Goal: Information Seeking & Learning: Learn about a topic

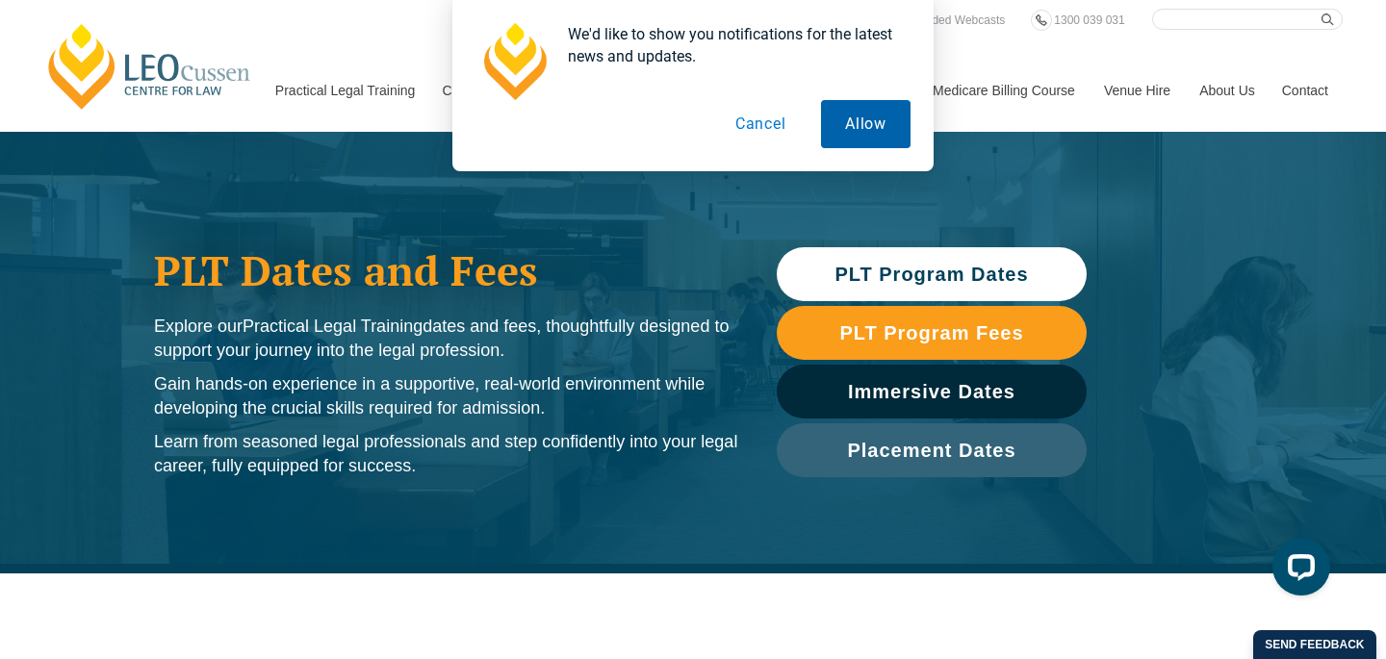
click at [848, 128] on button "Allow" at bounding box center [866, 124] width 90 height 48
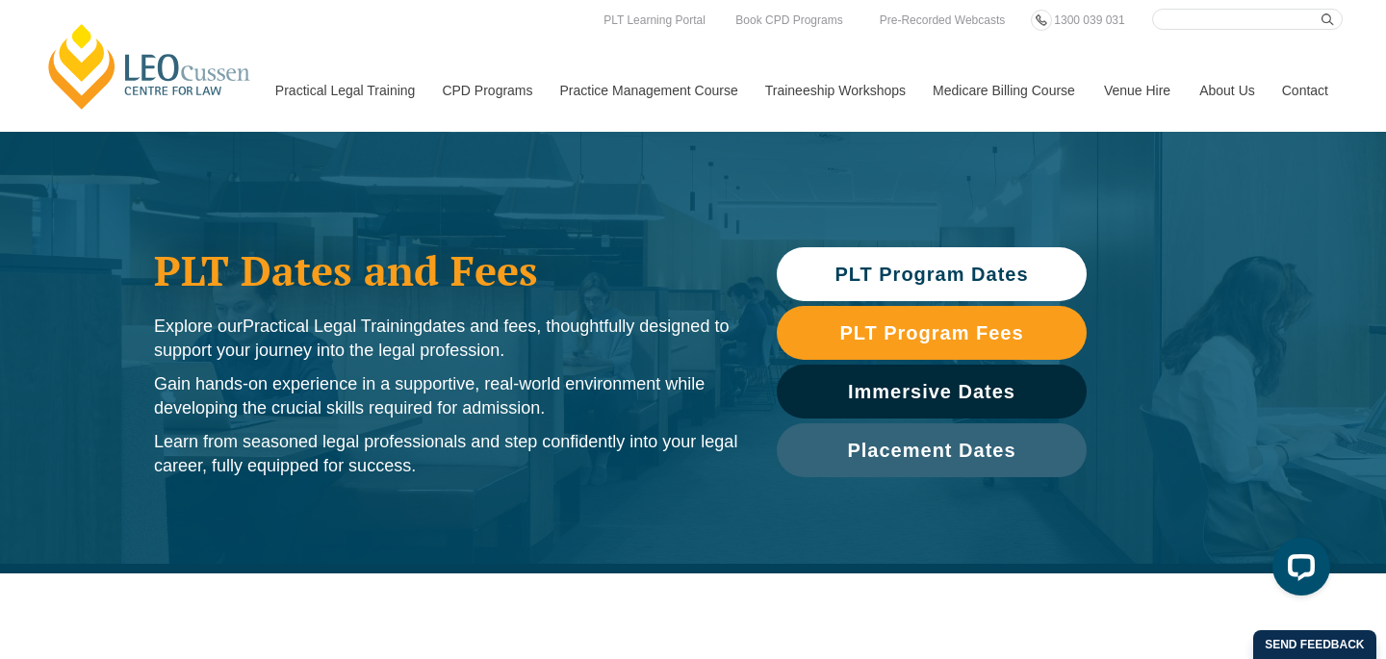
click at [887, 268] on span "PLT Program Dates" at bounding box center [932, 274] width 194 height 19
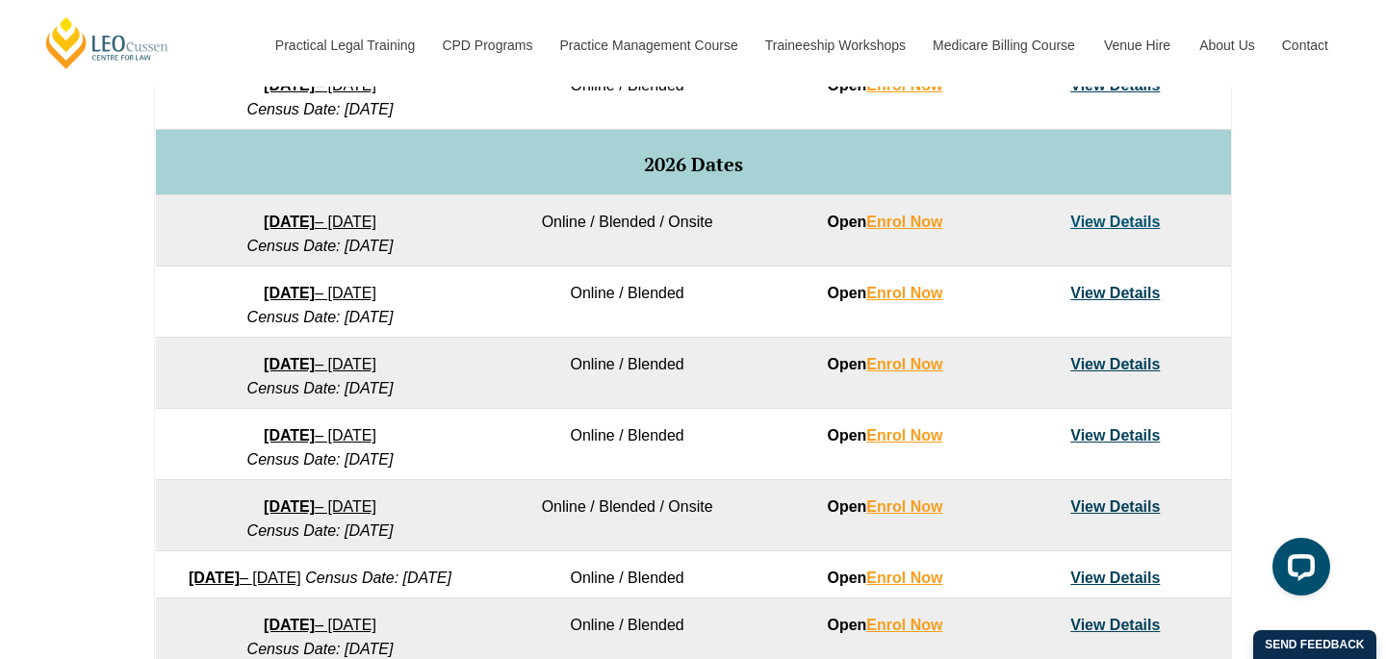
scroll to position [1148, 0]
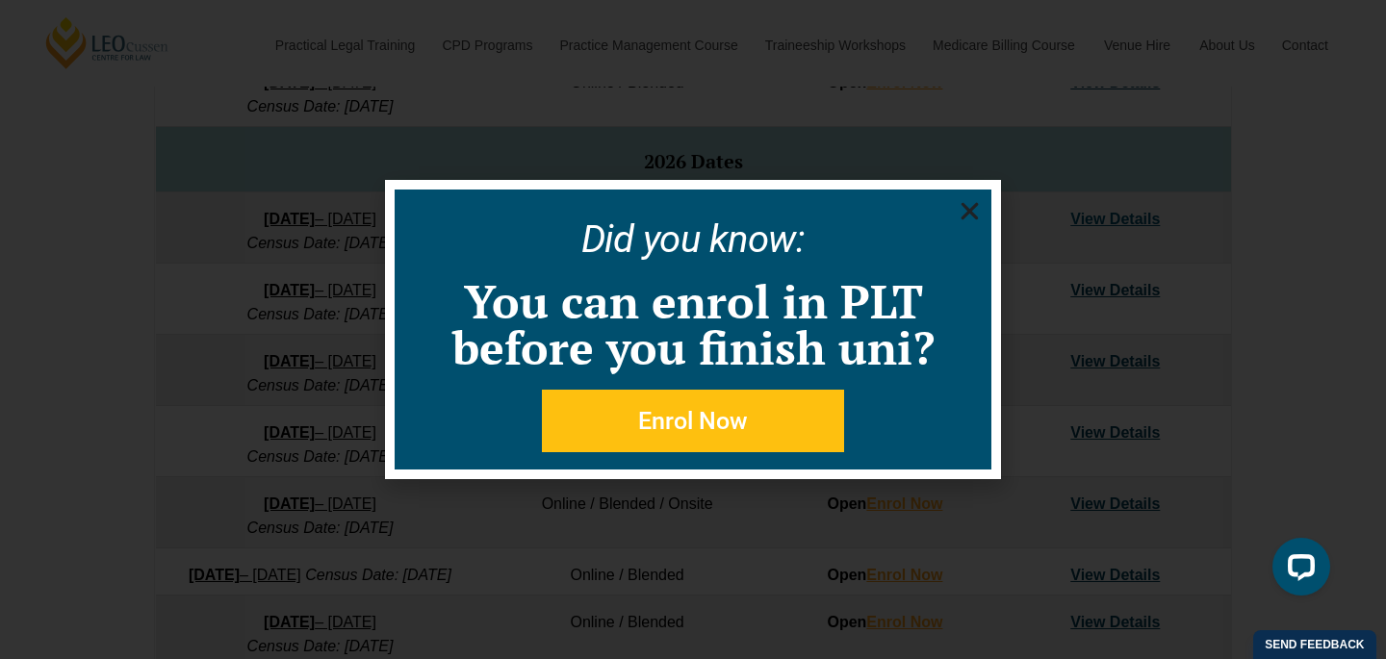
click at [978, 207] on icon "Close" at bounding box center [970, 211] width 24 height 24
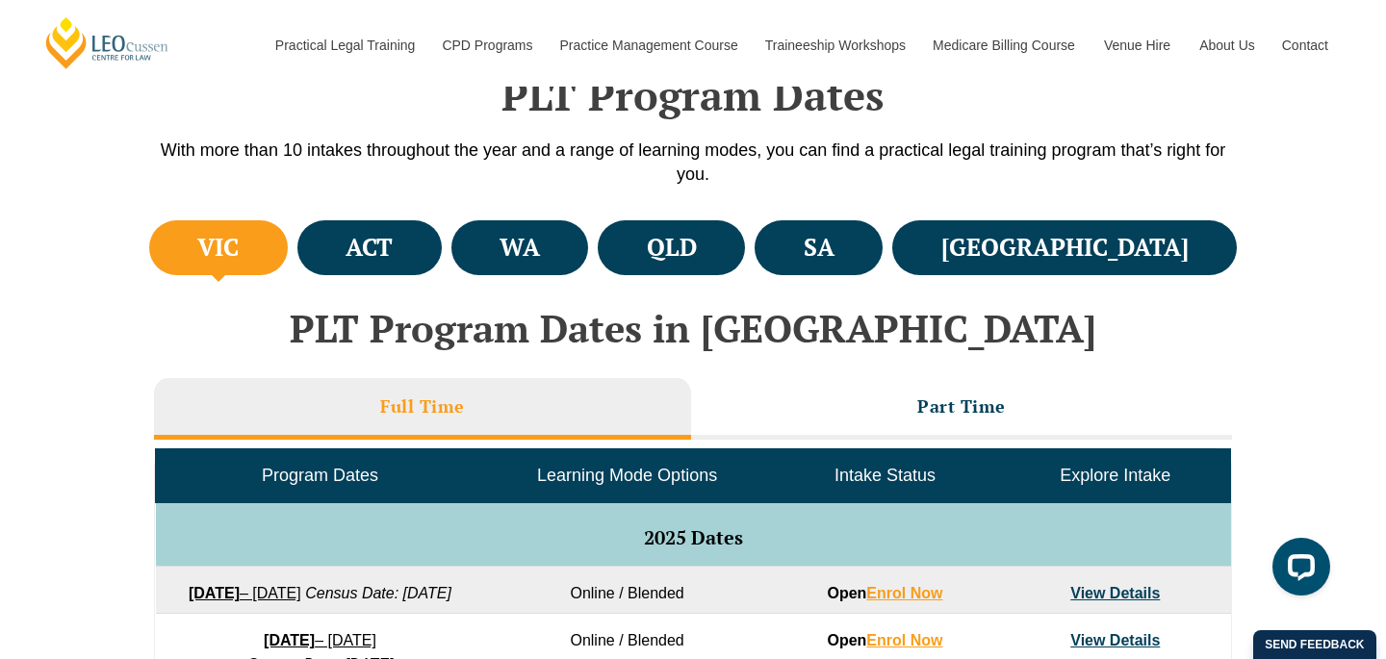
scroll to position [674, 0]
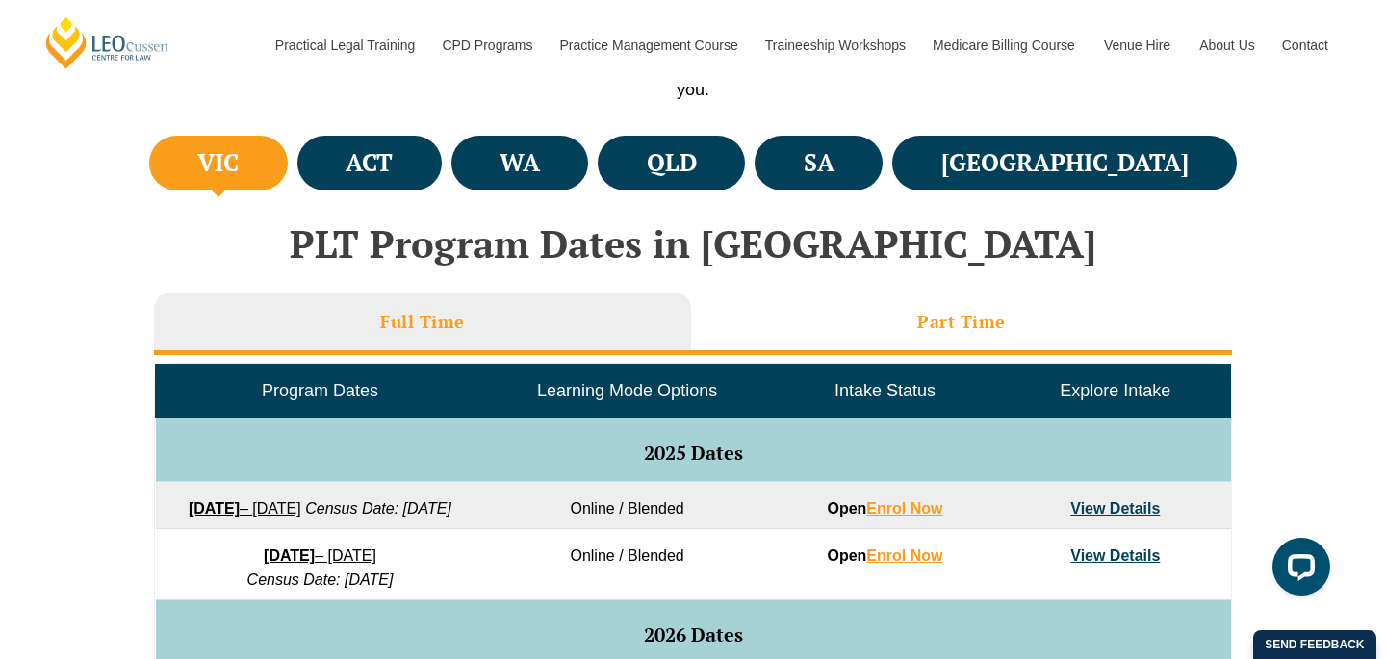
click at [957, 325] on h3 "Part Time" at bounding box center [961, 322] width 89 height 22
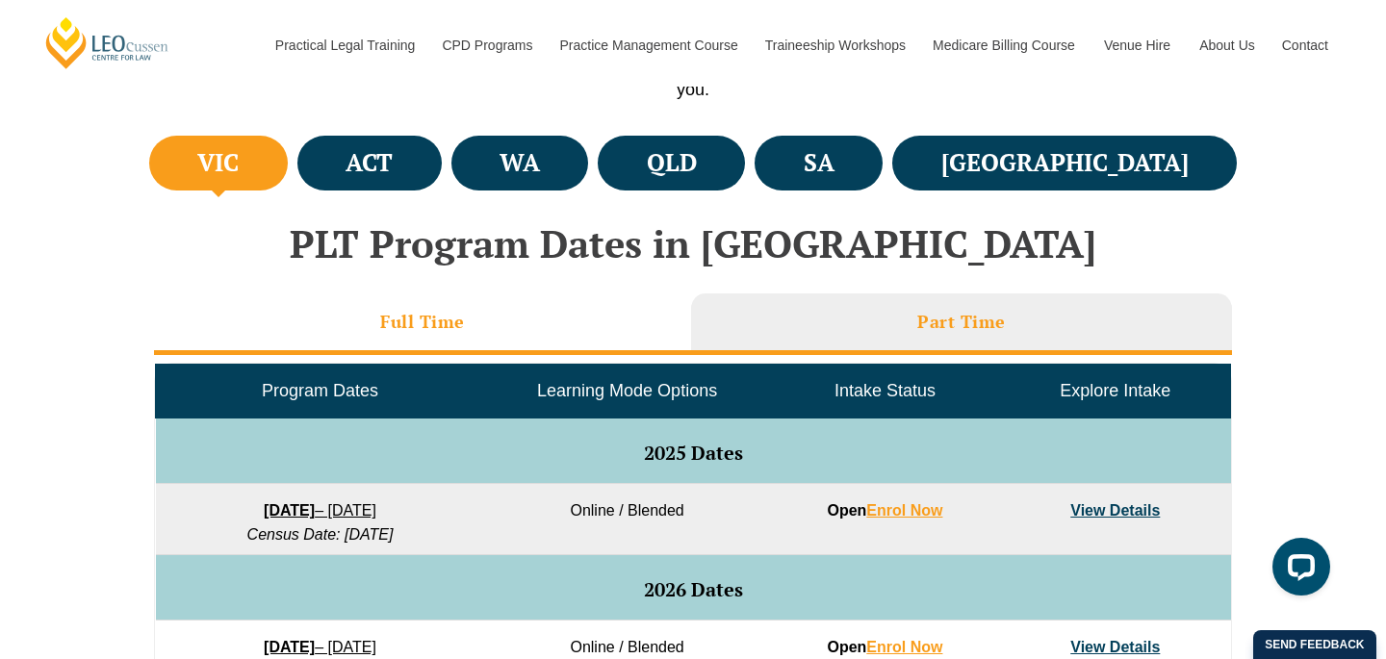
click at [608, 336] on li "Full Time" at bounding box center [422, 325] width 537 height 62
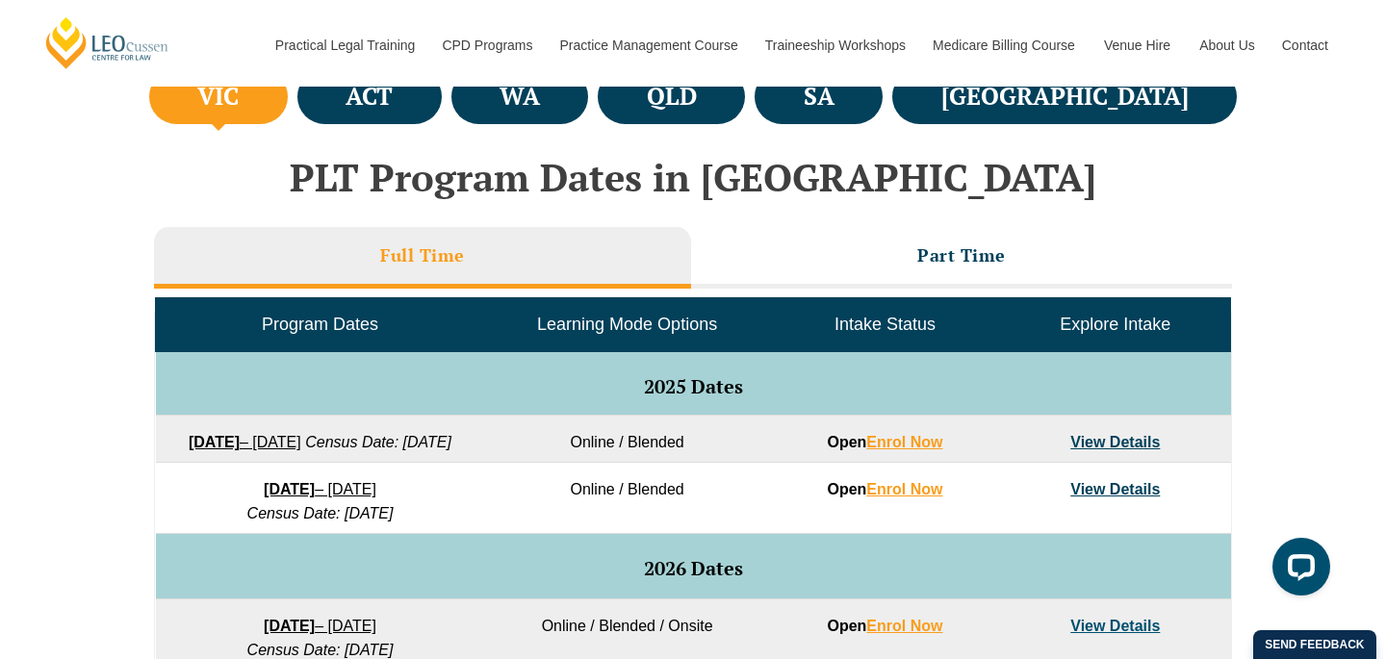
scroll to position [724, 0]
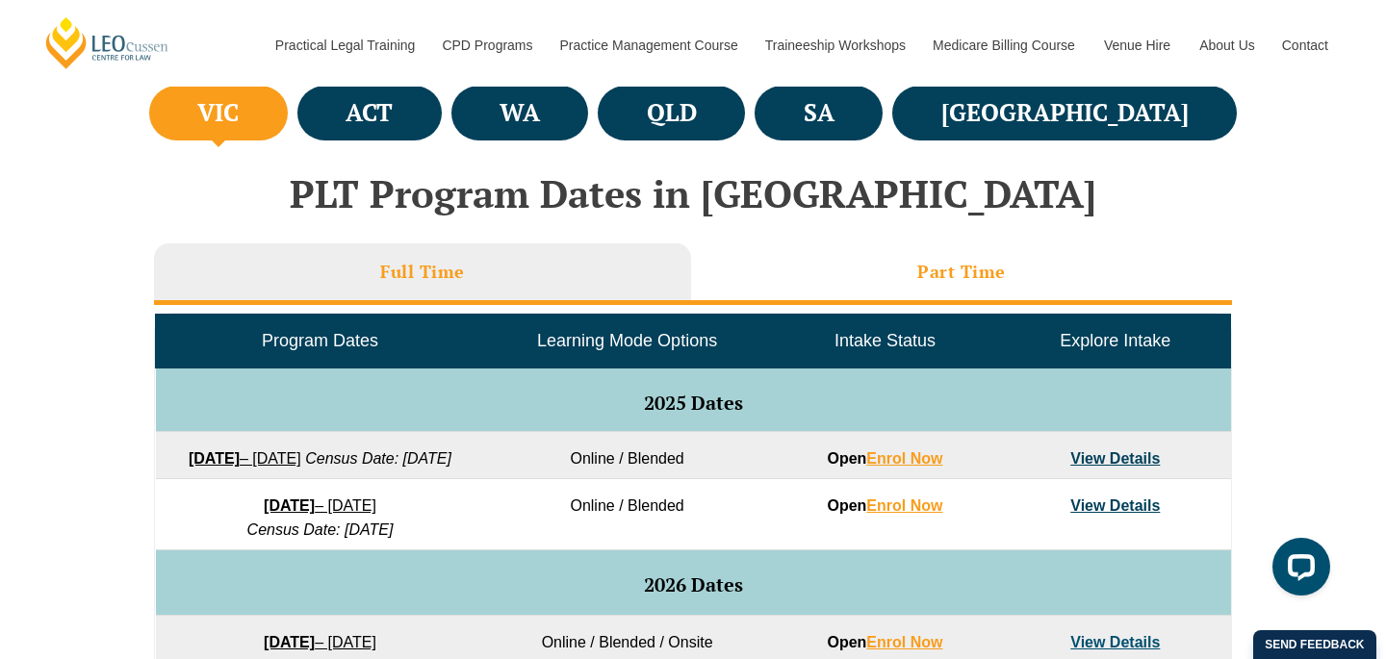
click at [885, 287] on li "Part Time" at bounding box center [961, 275] width 541 height 62
